Goal: Task Accomplishment & Management: Manage account settings

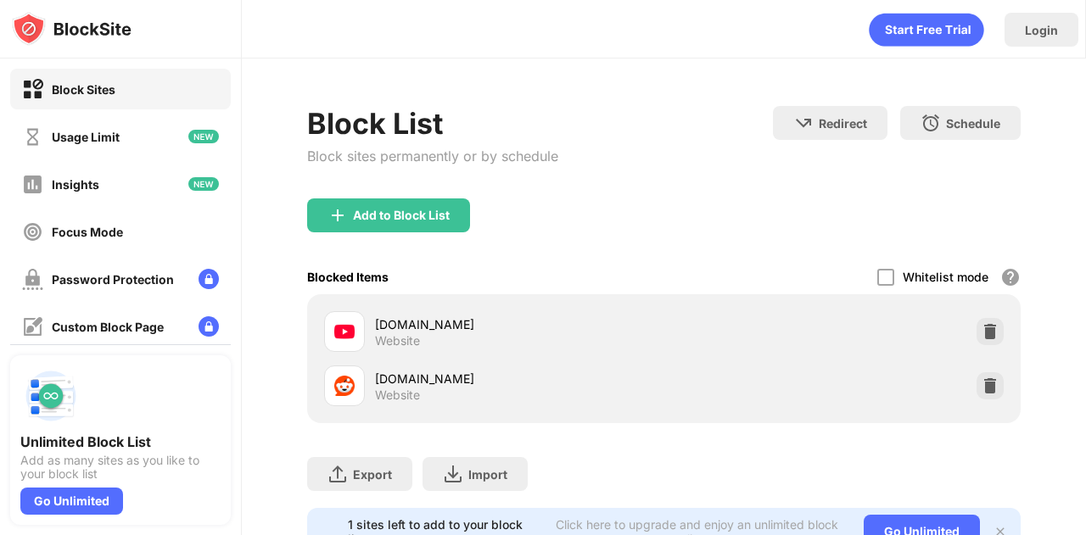
click at [982, 334] on img at bounding box center [990, 331] width 17 height 17
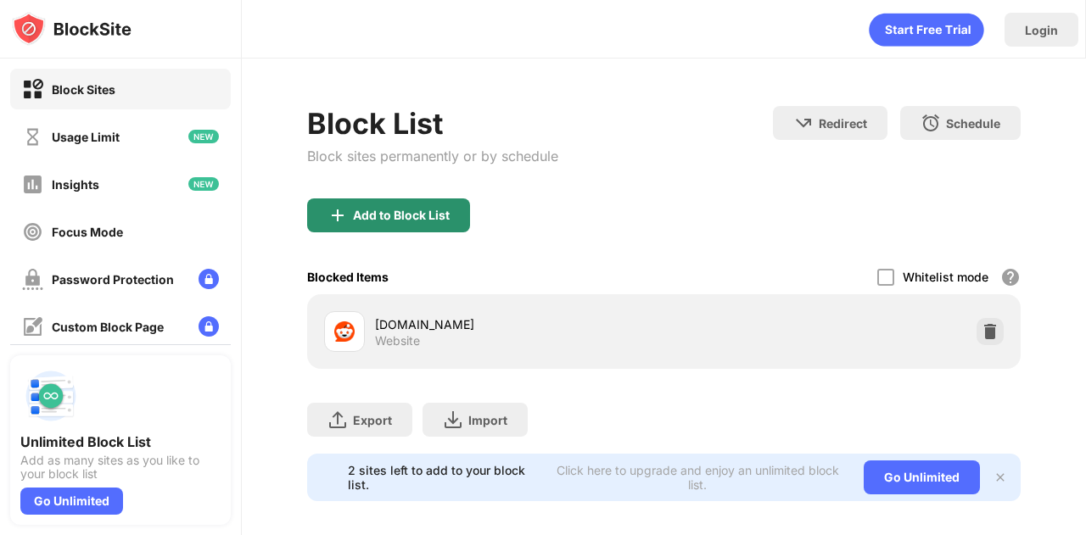
click at [446, 209] on div "Add to Block List" at bounding box center [401, 216] width 97 height 14
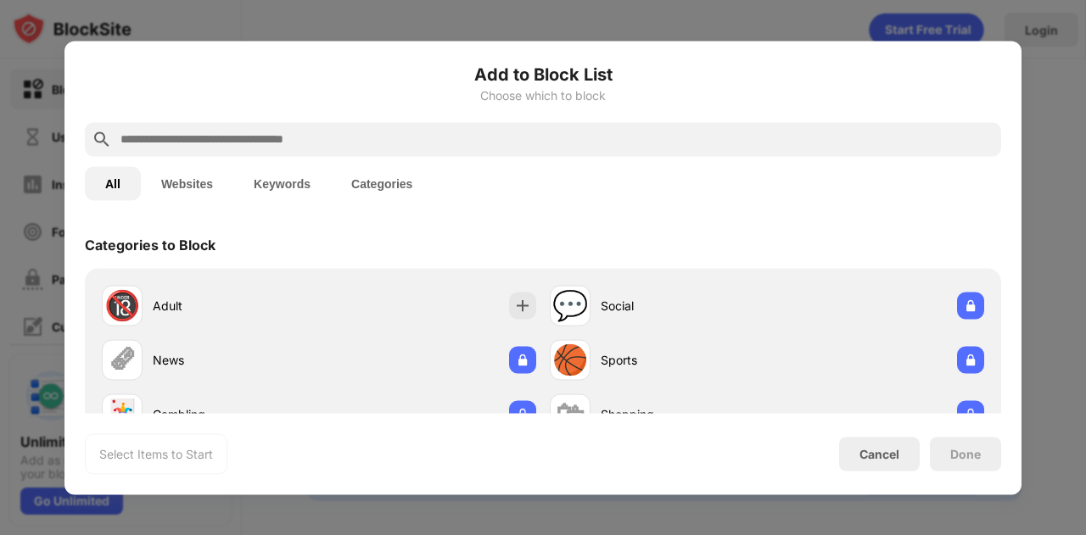
click at [468, 135] on input "text" at bounding box center [557, 139] width 876 height 20
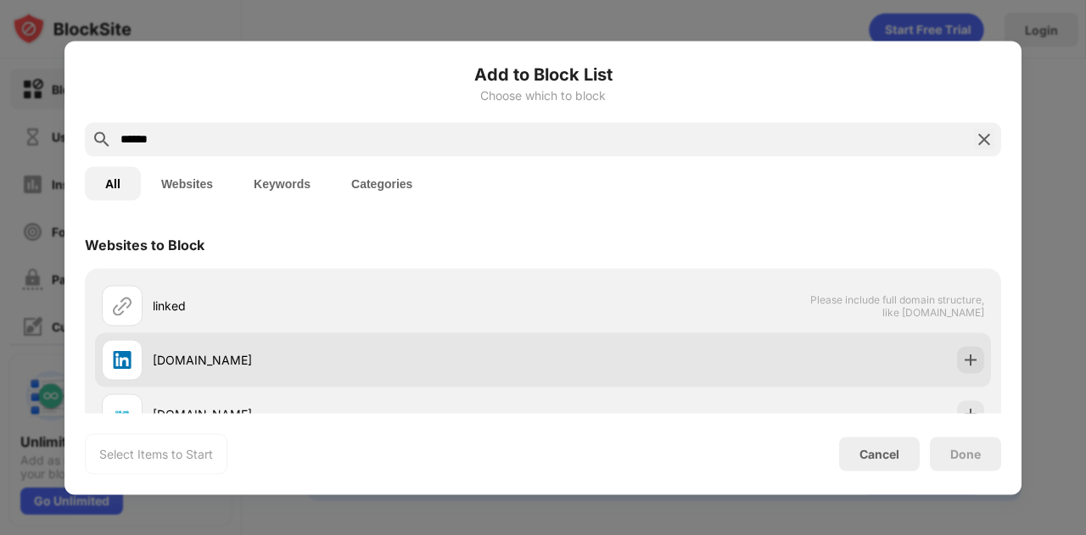
type input "******"
click at [967, 359] on div at bounding box center [970, 359] width 27 height 27
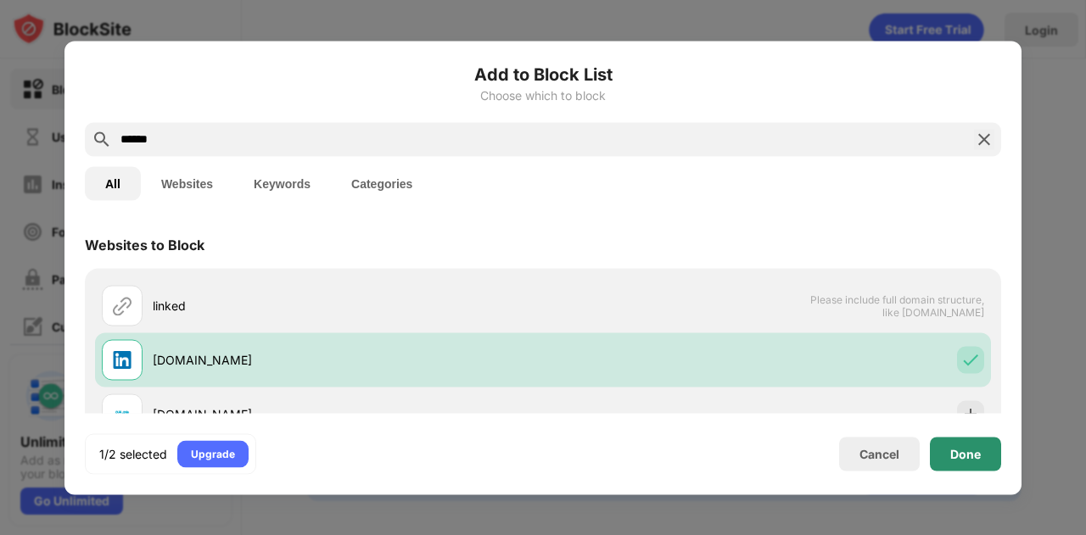
click at [967, 462] on div "Done" at bounding box center [965, 454] width 71 height 34
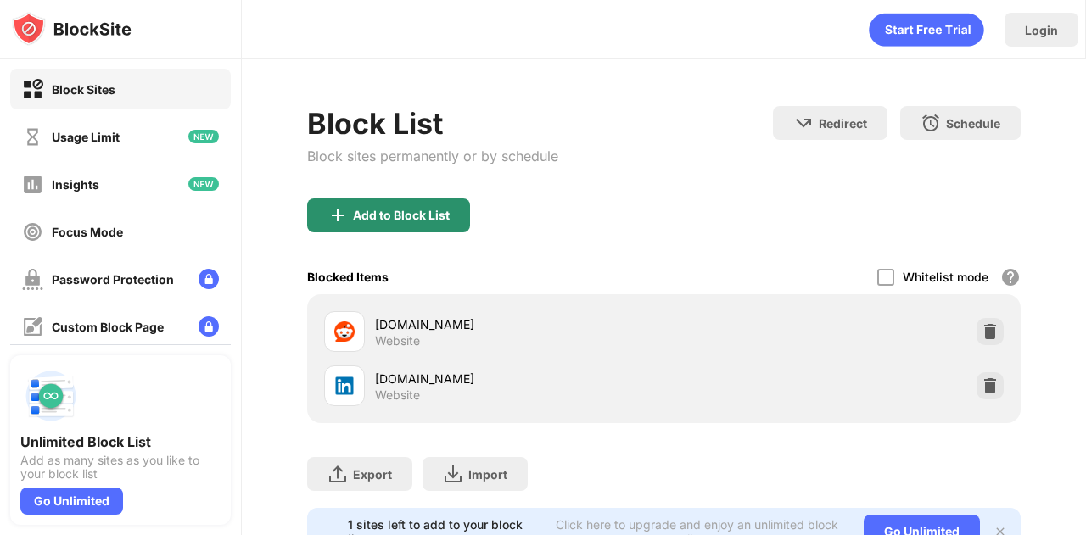
click at [398, 219] on div "Add to Block List" at bounding box center [401, 216] width 97 height 14
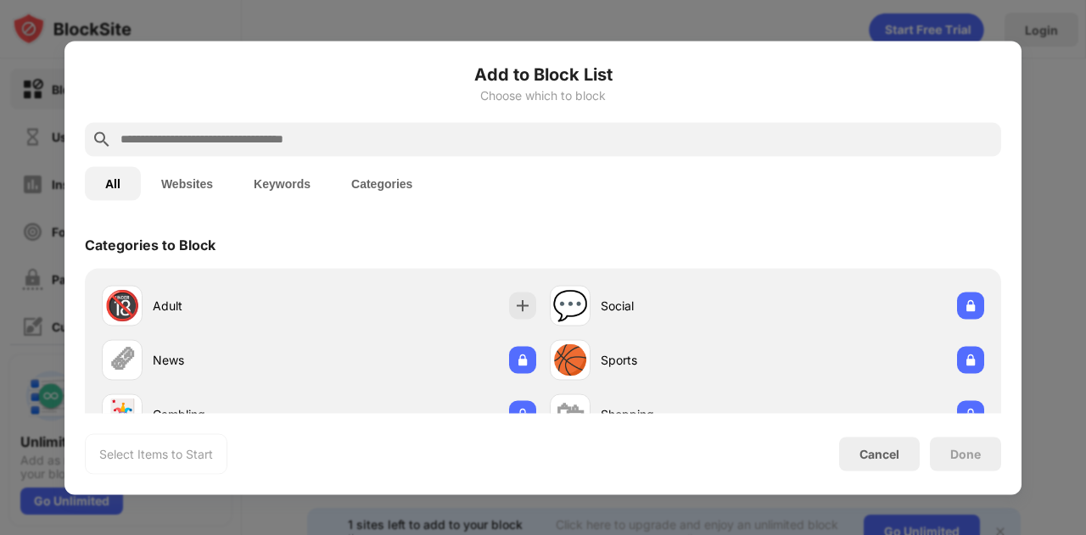
click at [416, 150] on div at bounding box center [543, 139] width 916 height 34
click at [414, 147] on input "text" at bounding box center [557, 139] width 876 height 20
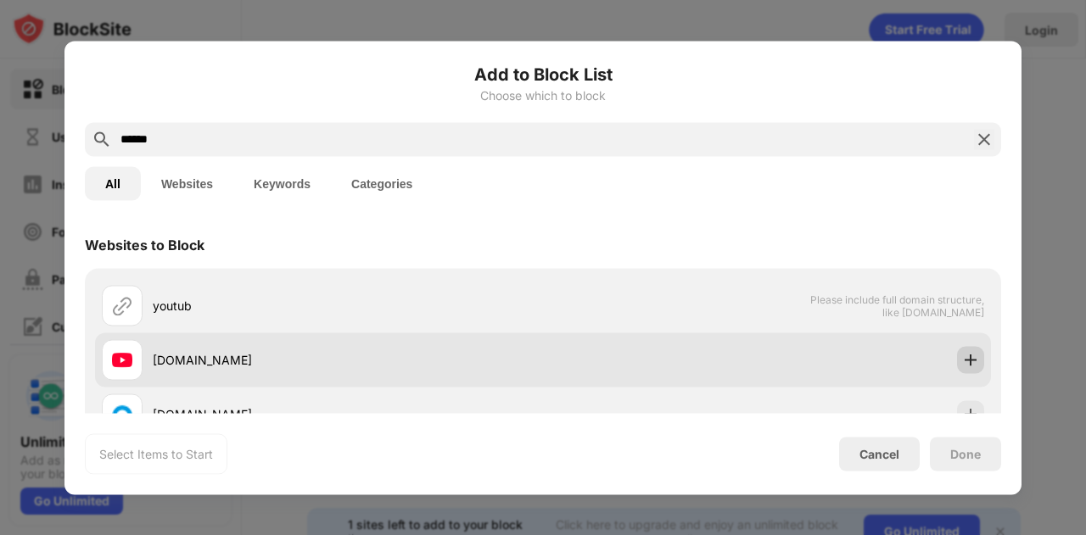
type input "******"
click at [962, 362] on img at bounding box center [970, 359] width 17 height 17
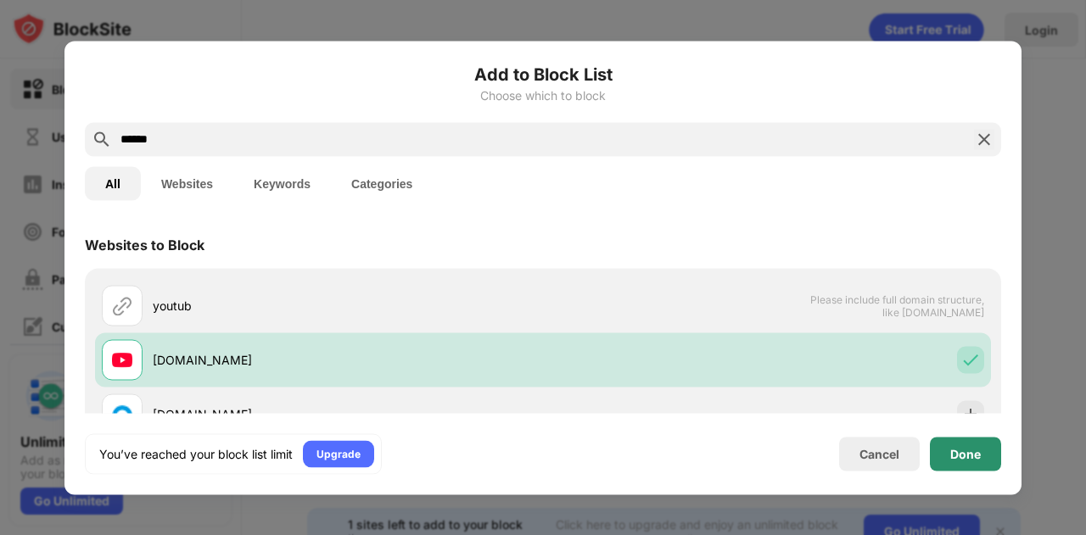
click at [976, 463] on div "Done" at bounding box center [965, 454] width 71 height 34
